Goal: Information Seeking & Learning: Learn about a topic

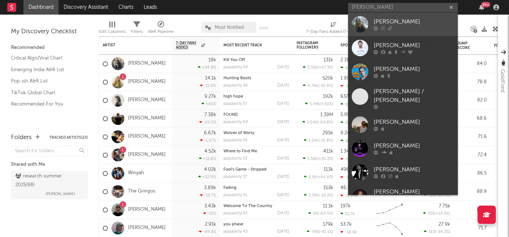
type input "[PERSON_NAME]"
click at [400, 20] on div "[PERSON_NAME]" at bounding box center [414, 22] width 80 height 9
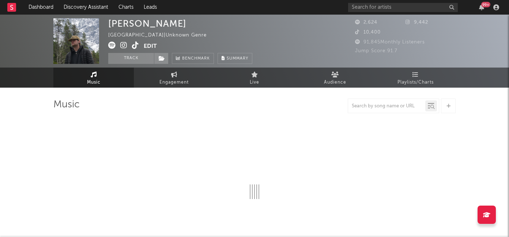
select select "6m"
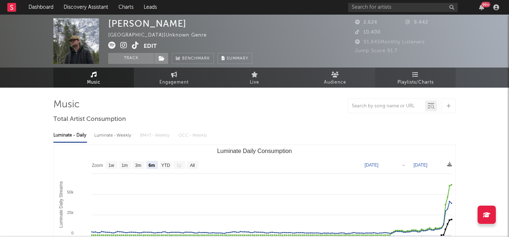
click at [412, 77] on link "Playlists/Charts" at bounding box center [415, 78] width 80 height 20
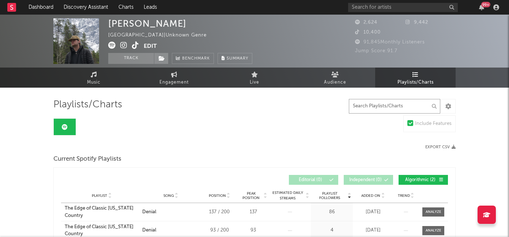
click at [376, 103] on input "text" at bounding box center [394, 106] width 91 height 15
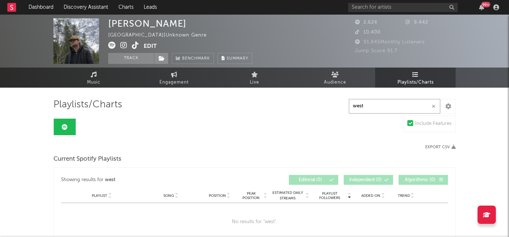
type input "west"
click at [148, 45] on button "Edit" at bounding box center [150, 46] width 13 height 9
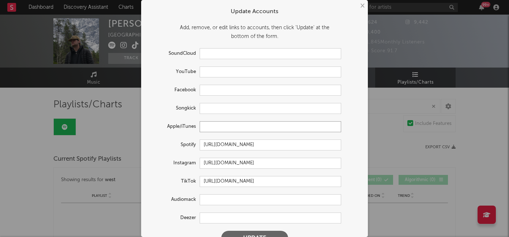
click at [213, 129] on input "text" at bounding box center [270, 126] width 141 height 11
paste input "[URL][DOMAIN_NAME][PERSON_NAME]"
type input "[URL][DOMAIN_NAME][PERSON_NAME]"
click at [252, 233] on button "Update" at bounding box center [254, 238] width 67 height 15
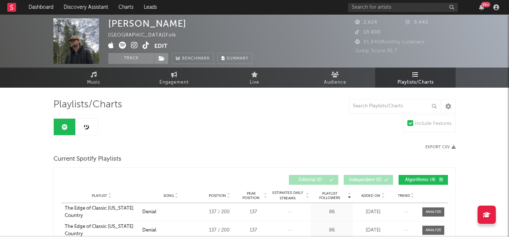
click at [154, 45] on button "Edit" at bounding box center [160, 46] width 13 height 9
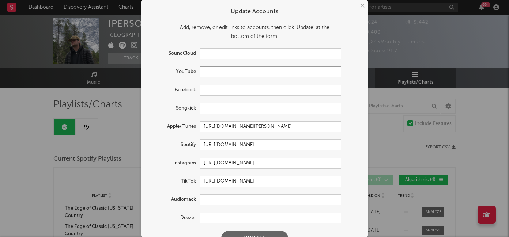
click at [221, 76] on input "text" at bounding box center [270, 72] width 141 height 11
paste input "[URL][DOMAIN_NAME]"
click at [242, 233] on button "Update" at bounding box center [254, 238] width 67 height 15
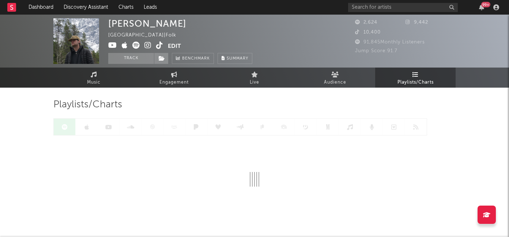
type input "[URL][DOMAIN_NAME]"
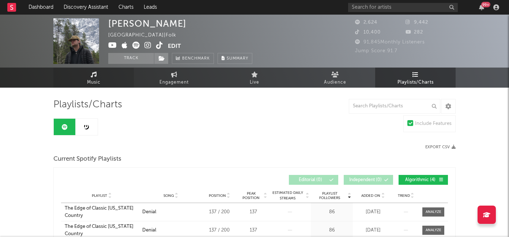
click at [91, 79] on span "Music" at bounding box center [94, 82] width 14 height 9
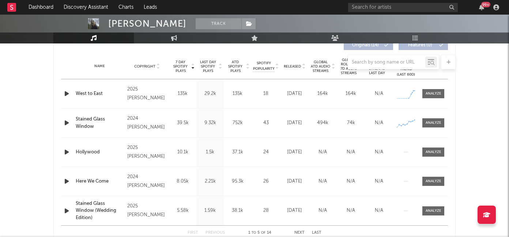
select select "6m"
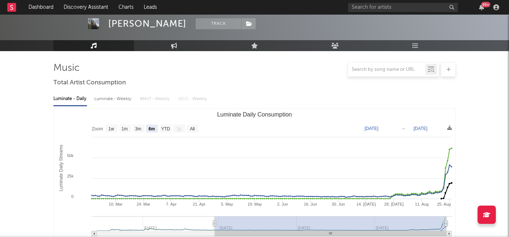
scroll to position [61, 0]
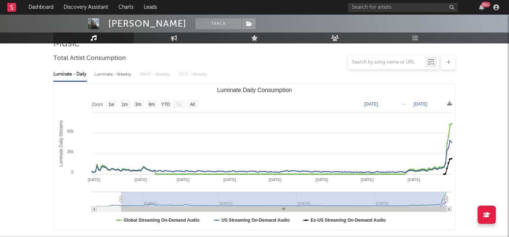
type input "[DATE]"
select select "All"
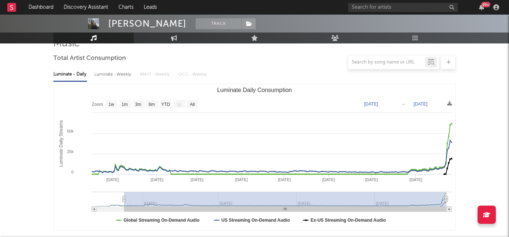
type input "[DATE]"
select select "6m"
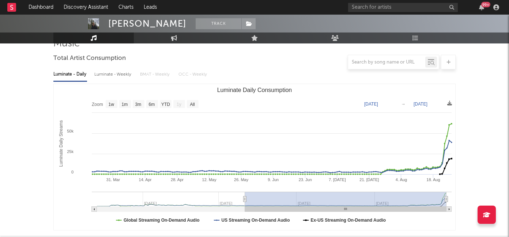
type input "[DATE]"
select select "3m"
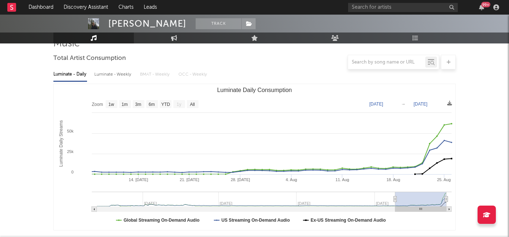
type input "[DATE]"
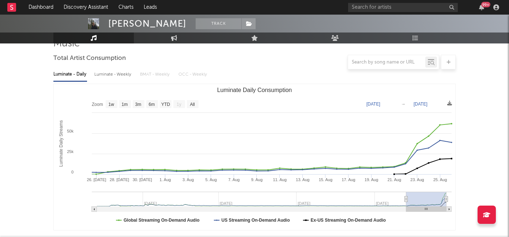
select select "1m"
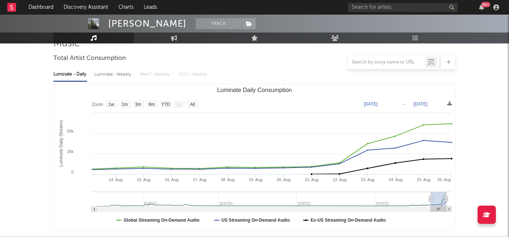
type input "[DATE]"
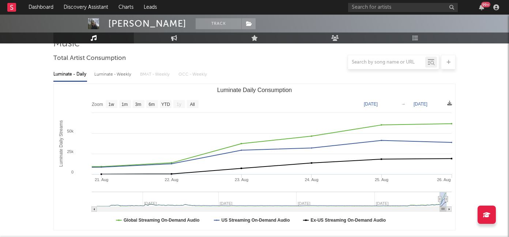
drag, startPoint x: 214, startPoint y: 197, endPoint x: 440, endPoint y: 197, distance: 225.9
click at [440, 197] on icon "Luminate Daily Consumption" at bounding box center [439, 199] width 3 height 5
